Goal: Navigation & Orientation: Understand site structure

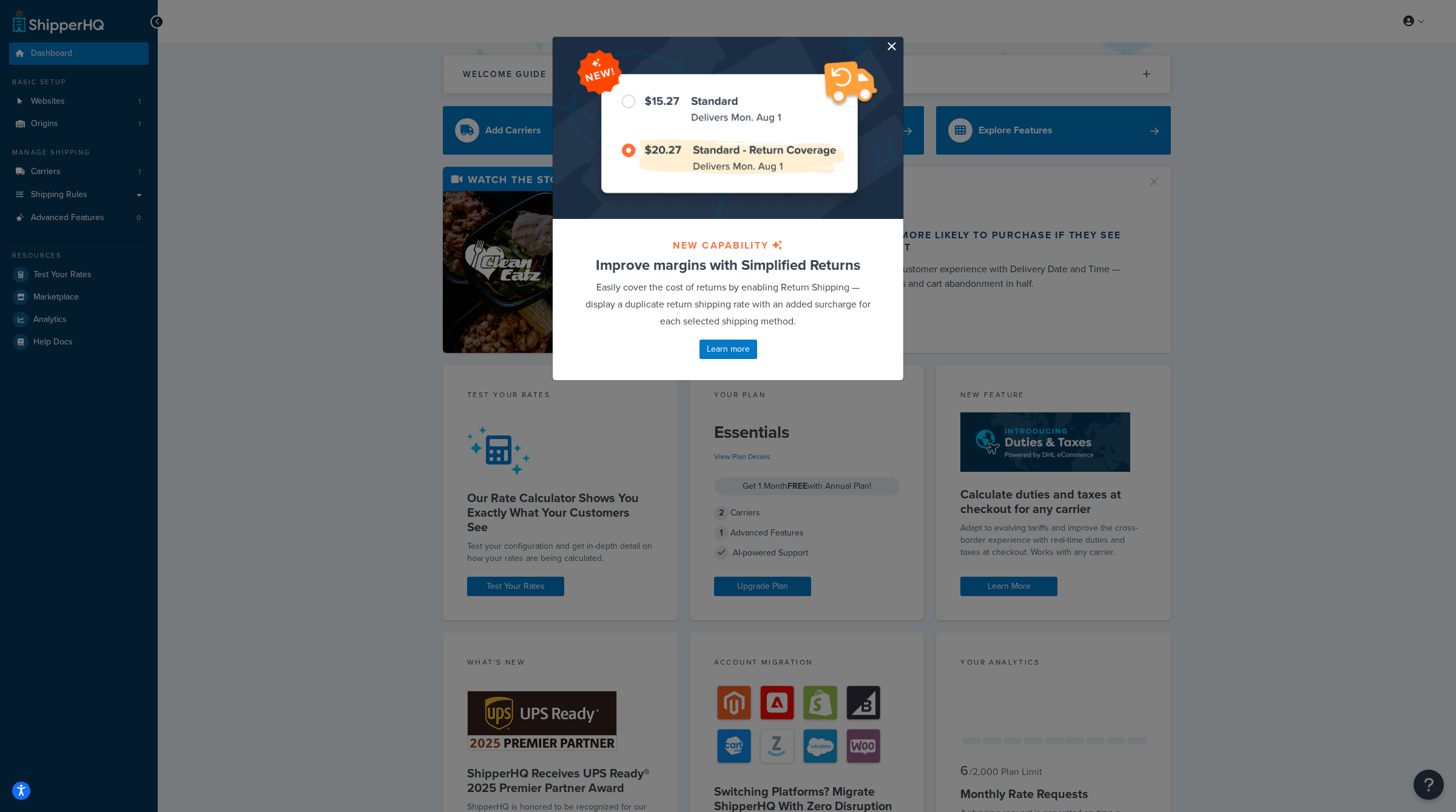
click at [900, 40] on button "button" at bounding box center [902, 39] width 3 height 3
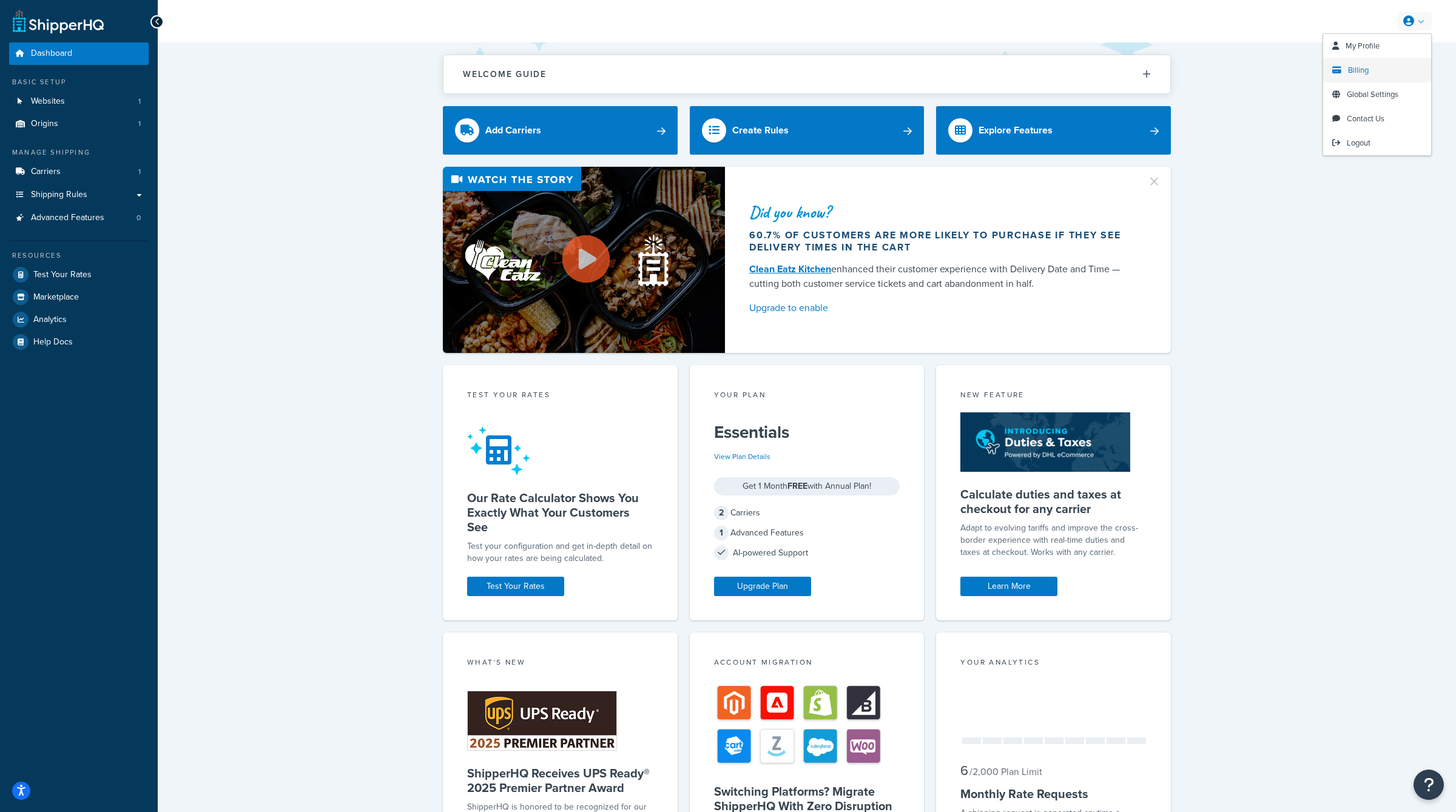
click at [1358, 72] on span "Billing" at bounding box center [1359, 70] width 21 height 12
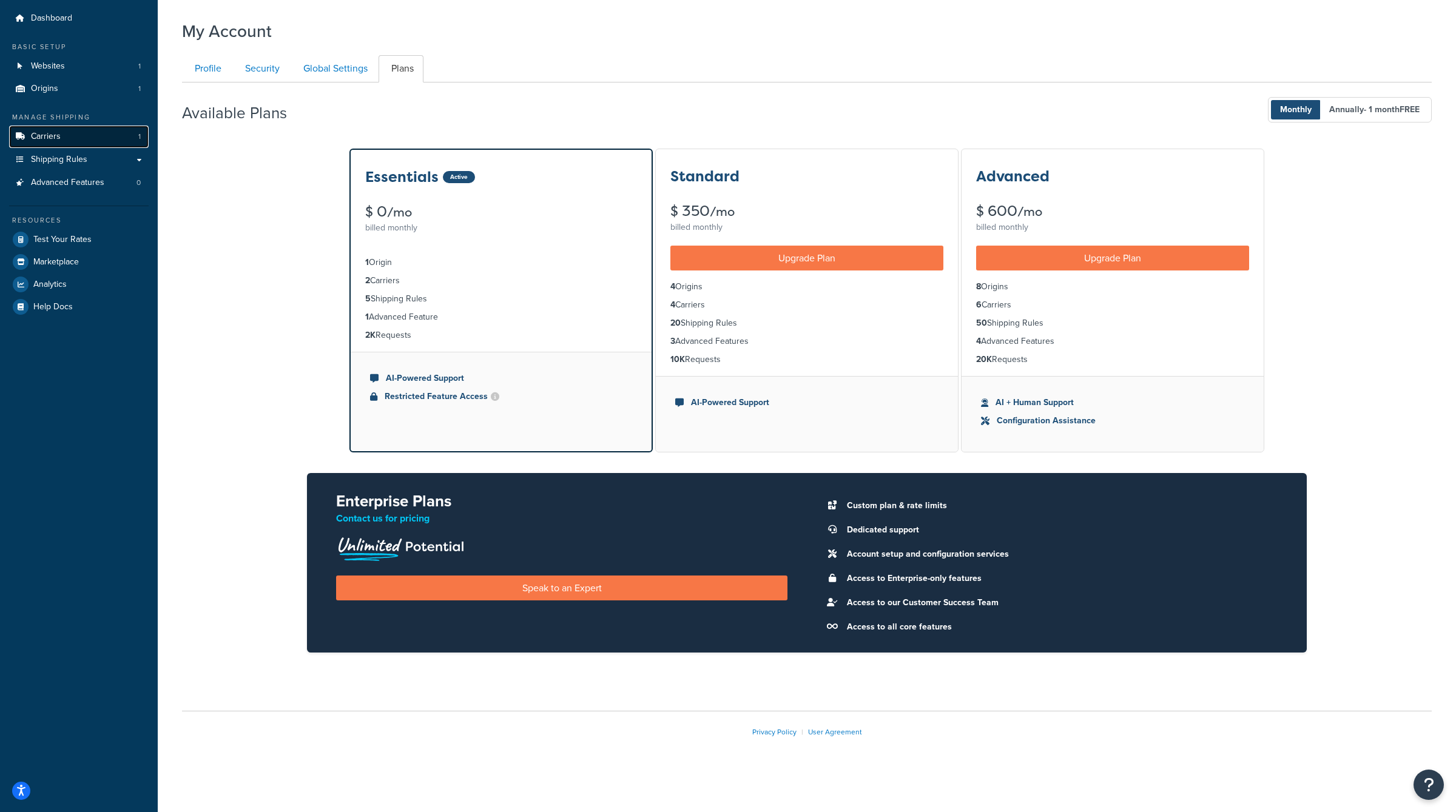
click at [65, 141] on link "Carriers 1" at bounding box center [79, 137] width 140 height 23
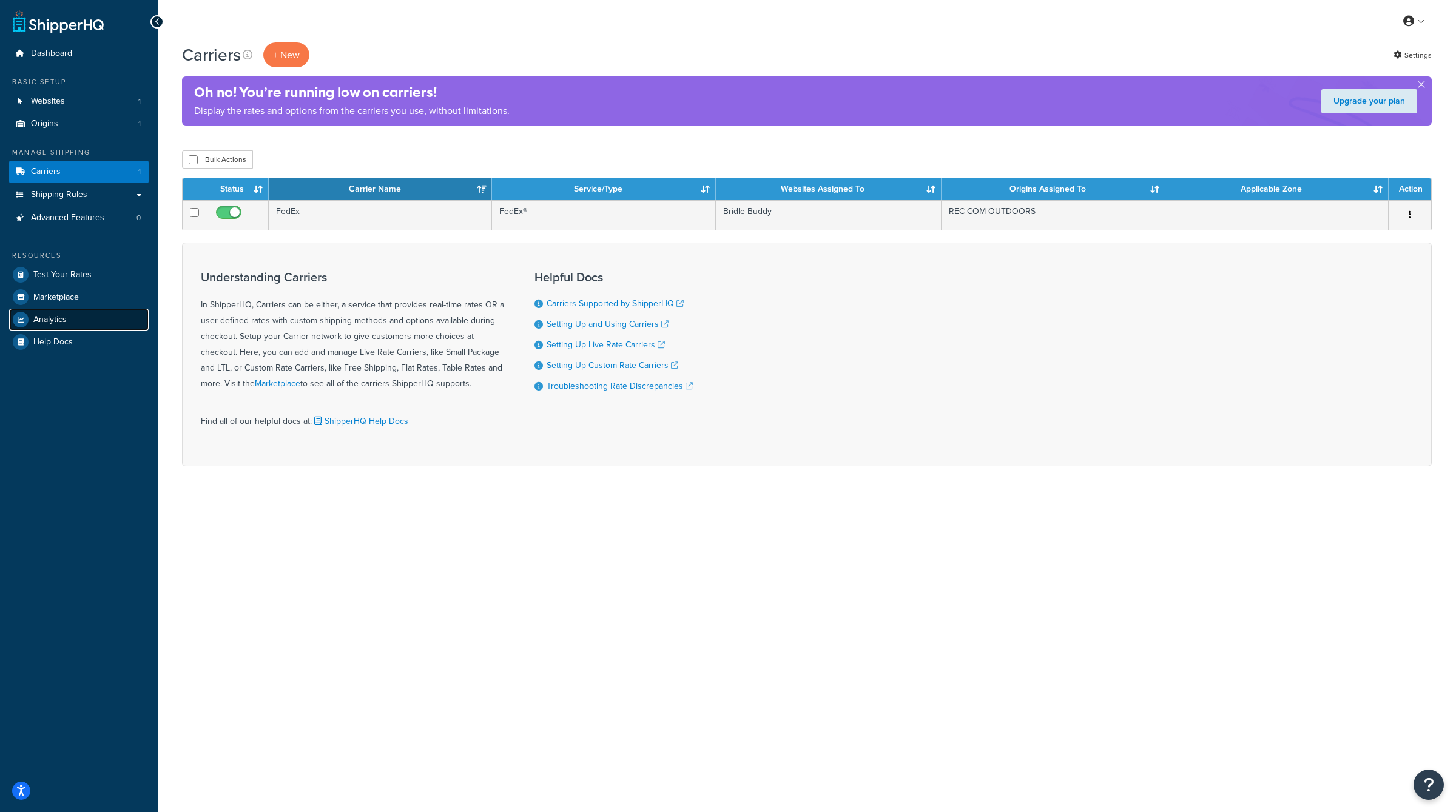
click at [71, 324] on link "Analytics" at bounding box center [79, 319] width 140 height 22
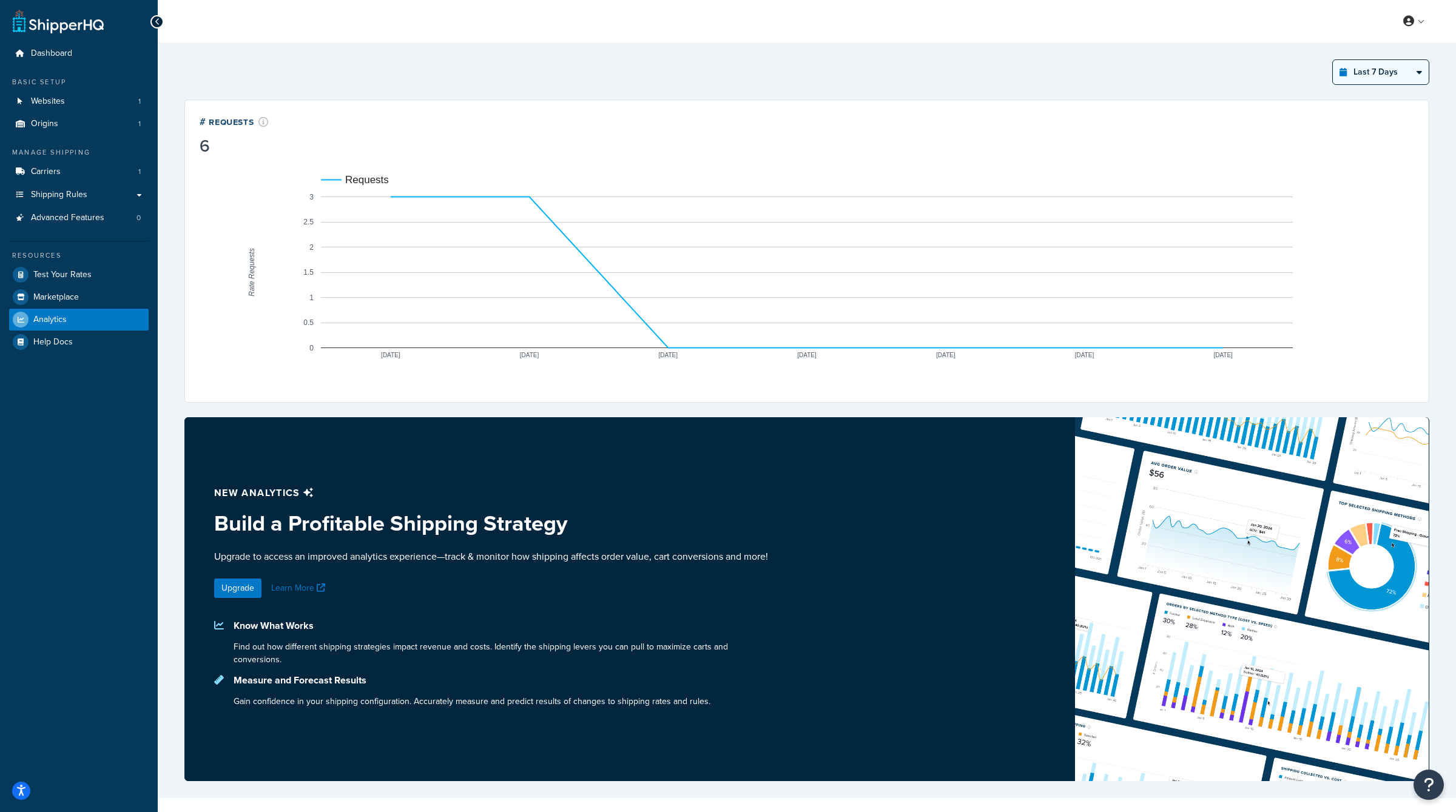
click at [1377, 68] on select "Last 24 Hours Last 7 Days Last 30 Days Last 3 Months Last 6 Months Last 12 Mont…" at bounding box center [1381, 71] width 96 height 24
select select "last_30_days"
click at [1334, 60] on select "Last 24 Hours Last 7 Days Last 30 Days Last 3 Months Last 6 Months Last 12 Mont…" at bounding box center [1381, 71] width 96 height 24
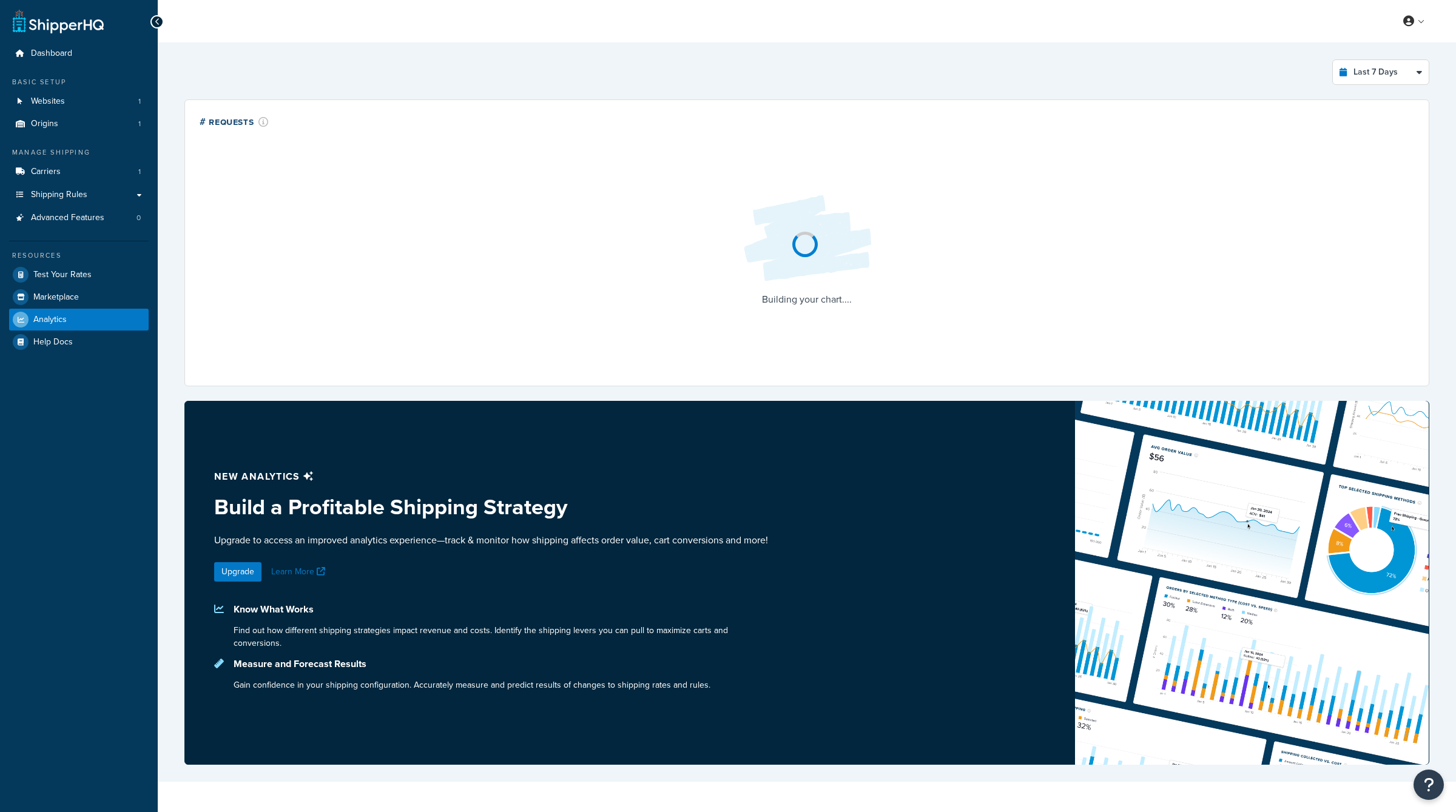
select select "last_7_days"
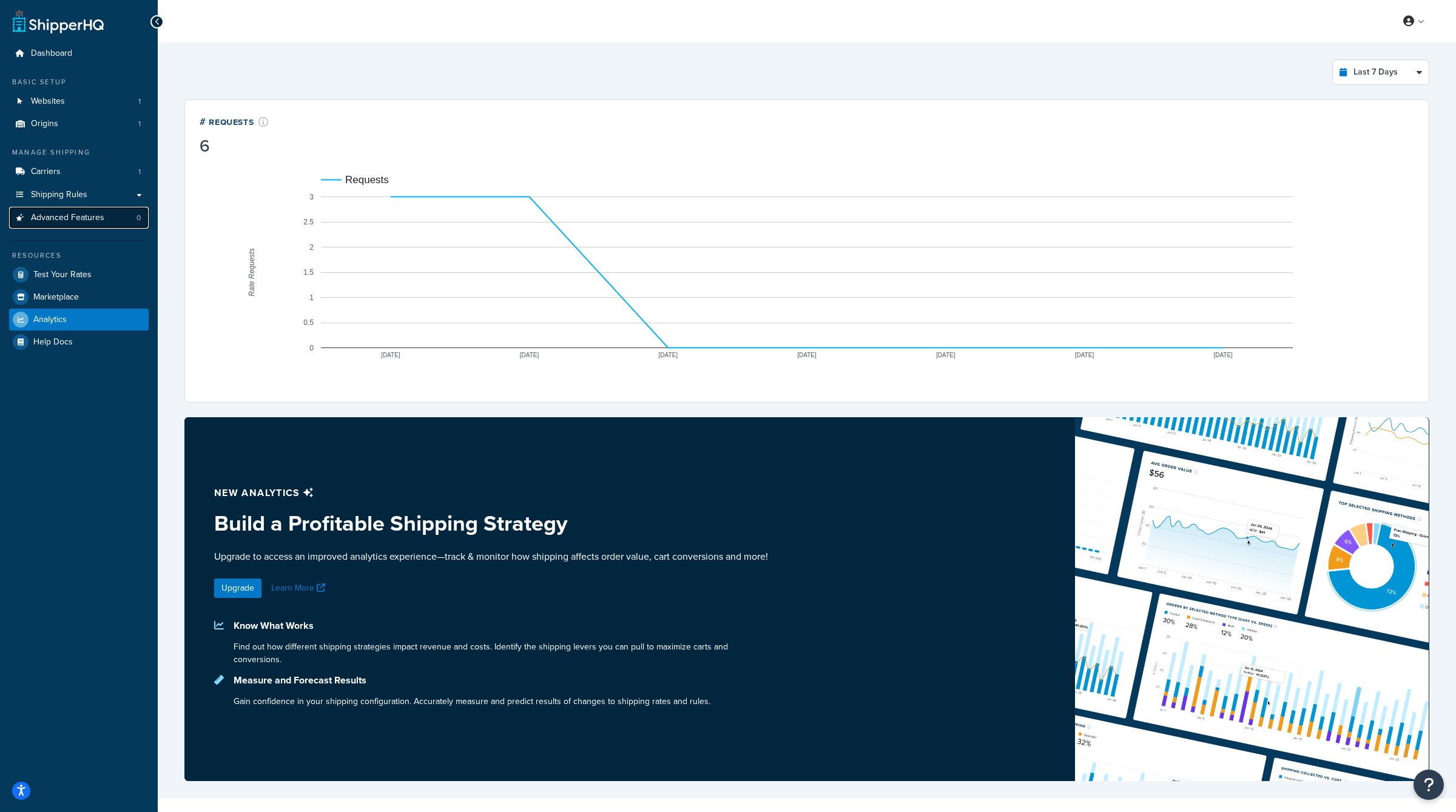
click at [91, 207] on link "Advanced Features 0" at bounding box center [79, 218] width 140 height 23
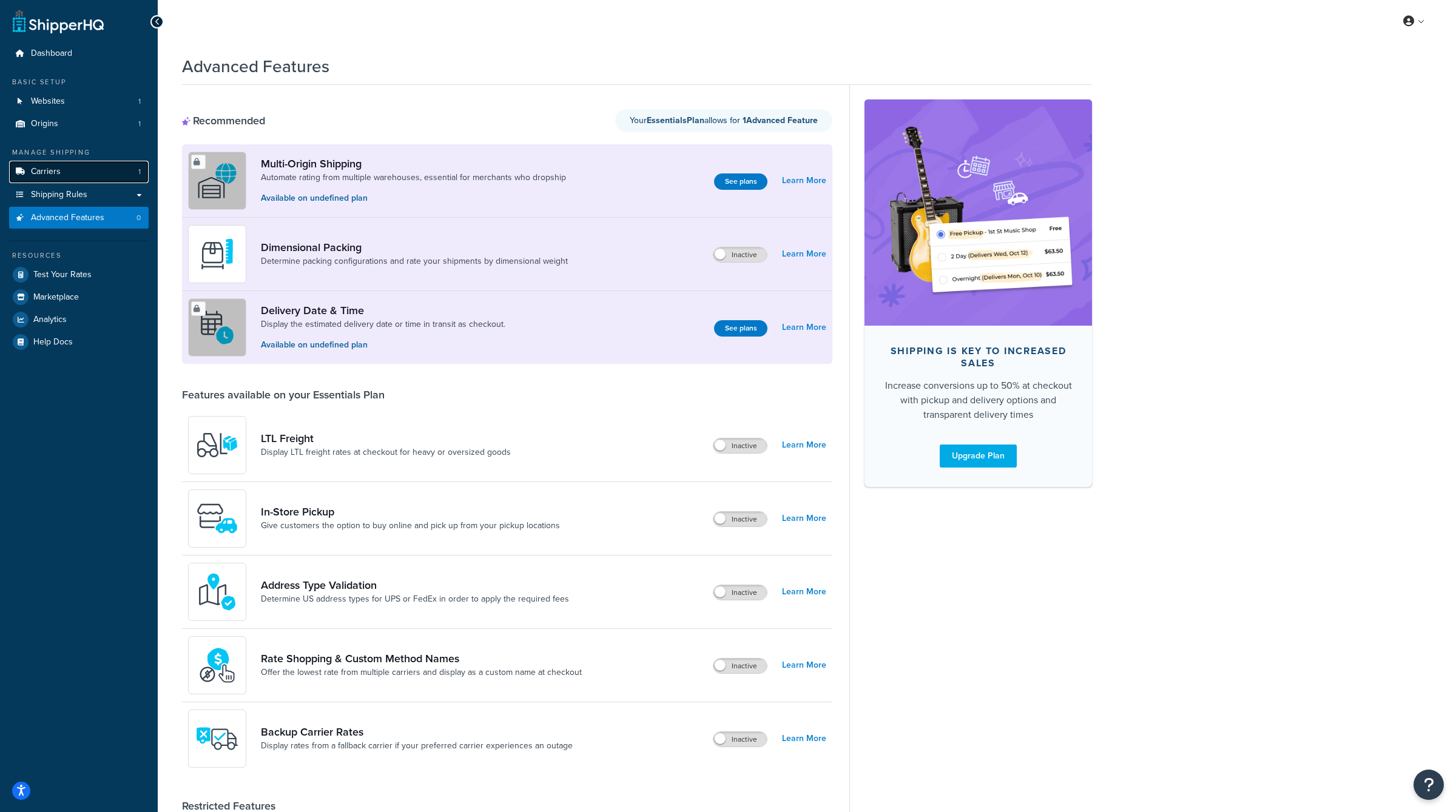
click at [93, 168] on link "Carriers 1" at bounding box center [79, 172] width 140 height 23
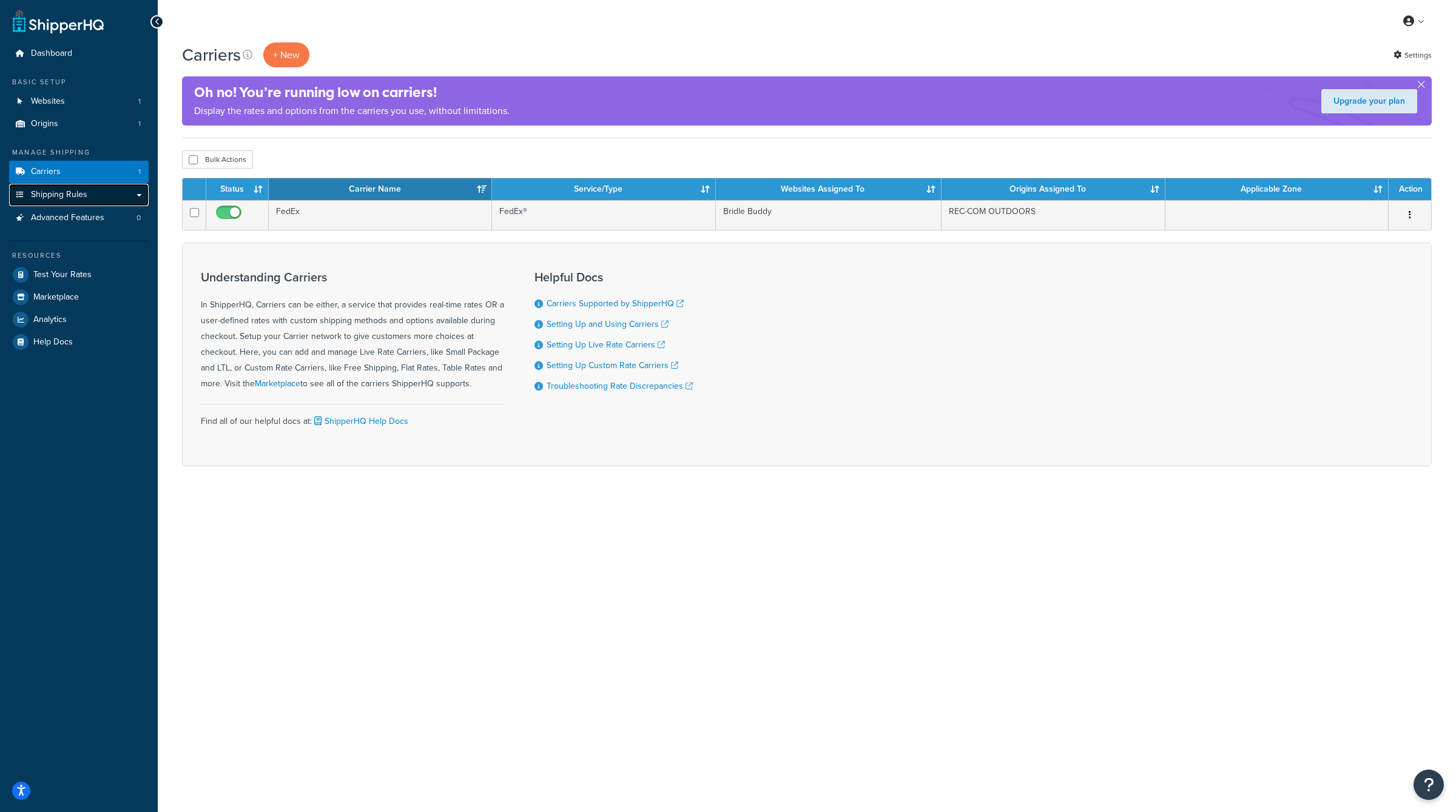
click at [89, 202] on link "Shipping Rules" at bounding box center [79, 195] width 140 height 23
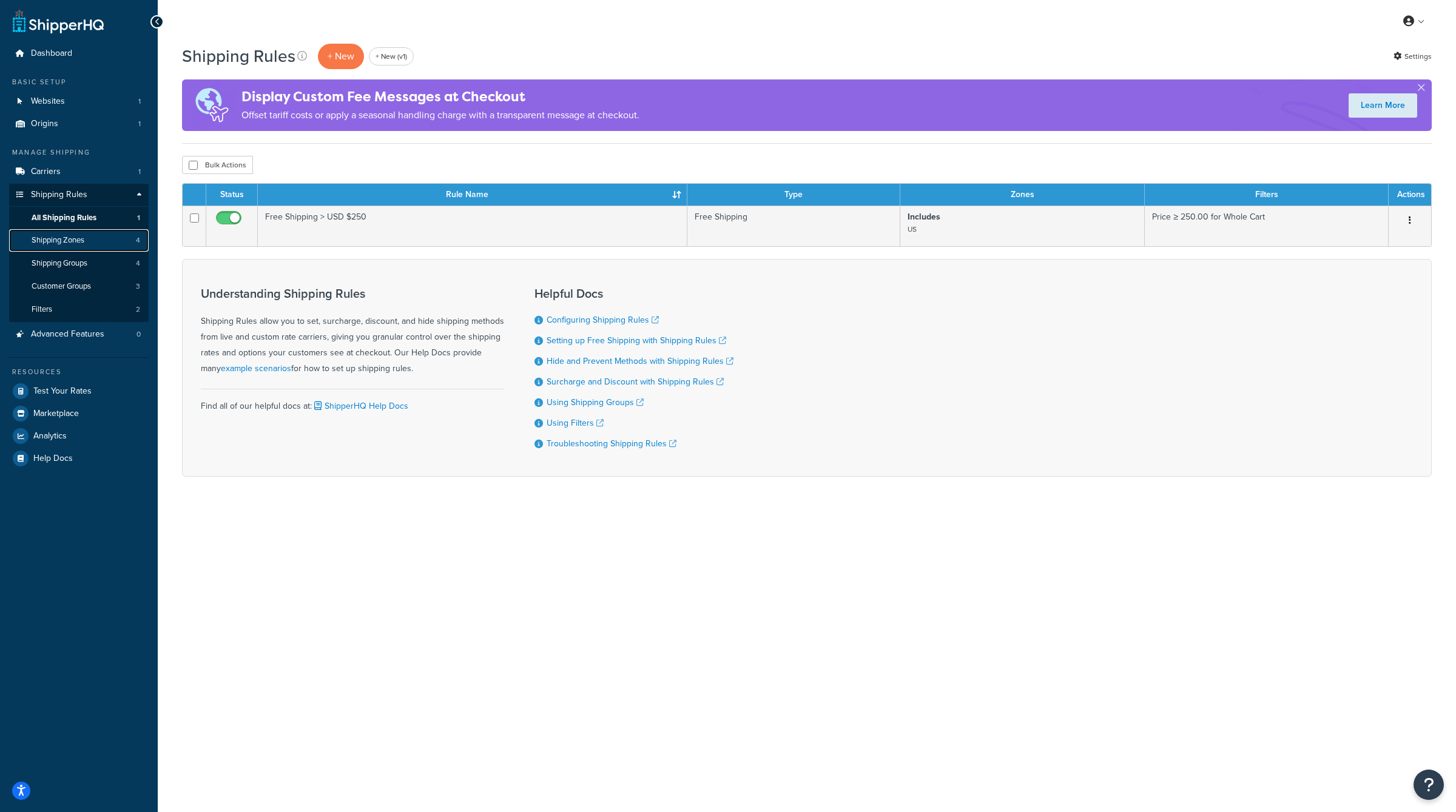
click at [98, 236] on link "Shipping Zones 4" at bounding box center [79, 240] width 140 height 23
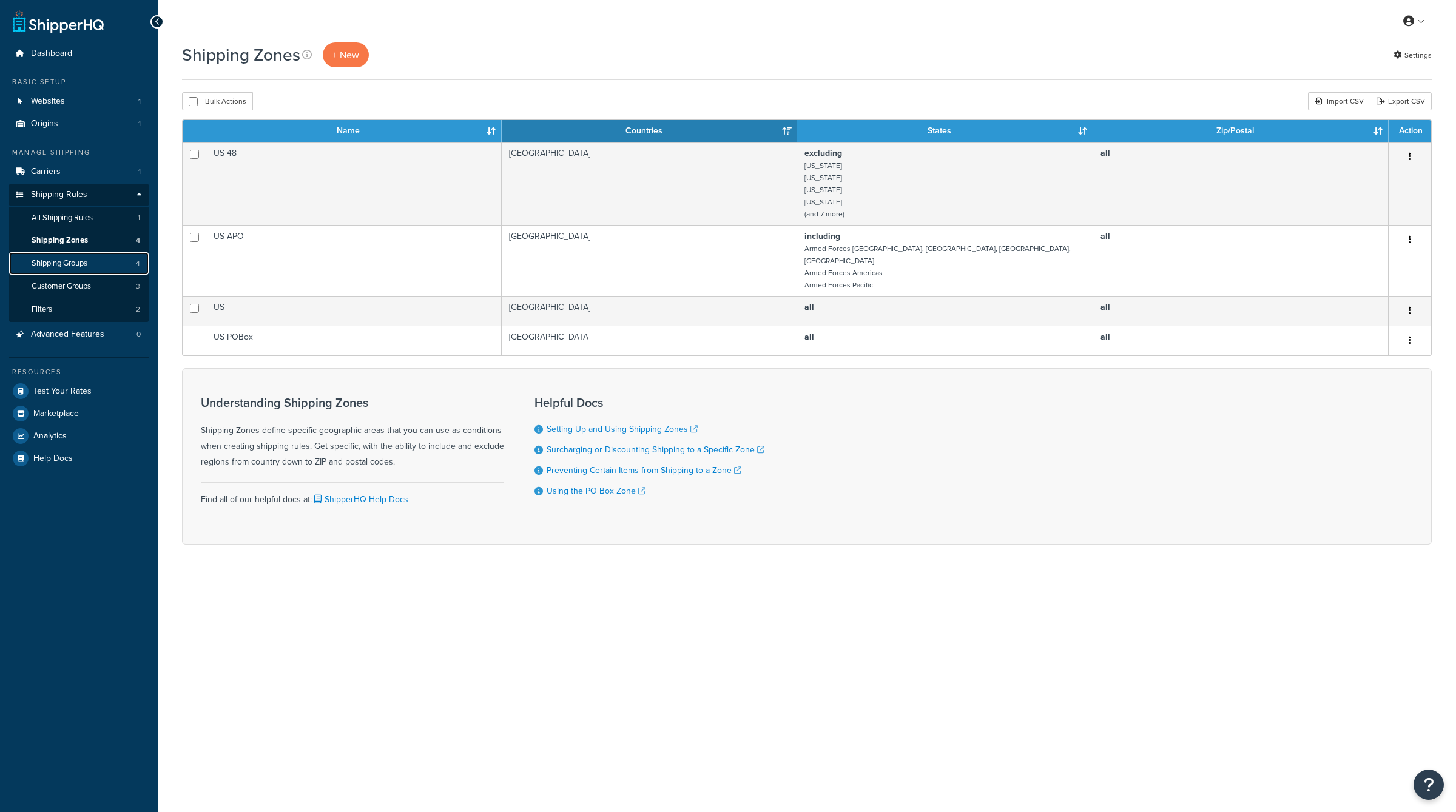
click at [103, 267] on link "Shipping Groups 4" at bounding box center [79, 263] width 140 height 23
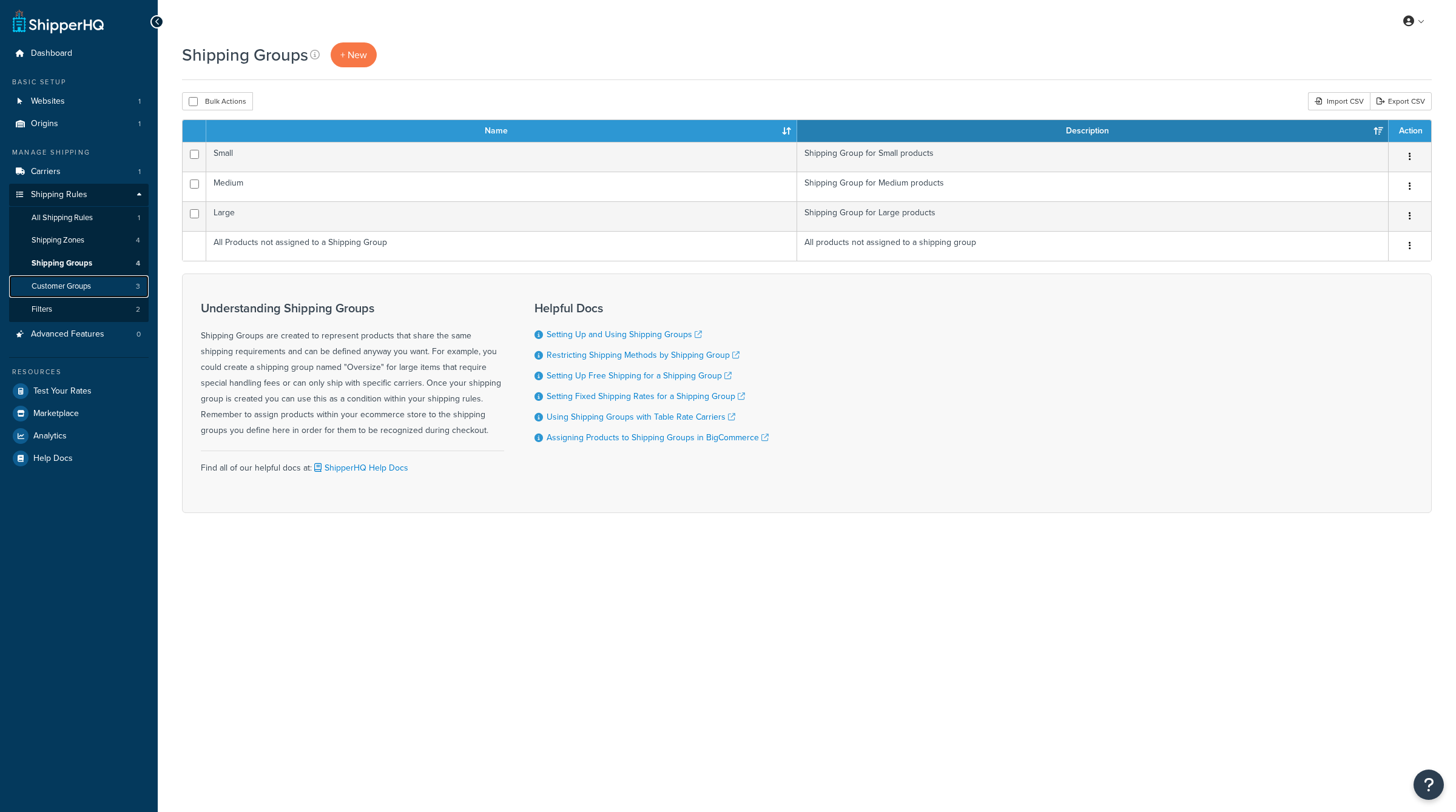
click at [103, 278] on link "Customer Groups 3" at bounding box center [79, 286] width 140 height 23
